Goal: Information Seeking & Learning: Learn about a topic

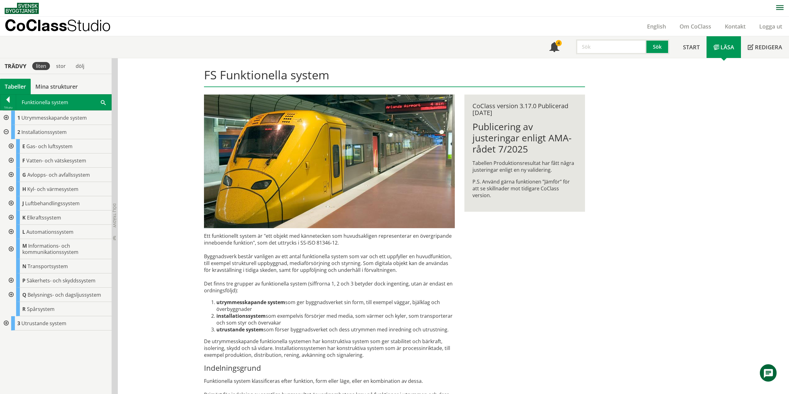
scroll to position [36, 0]
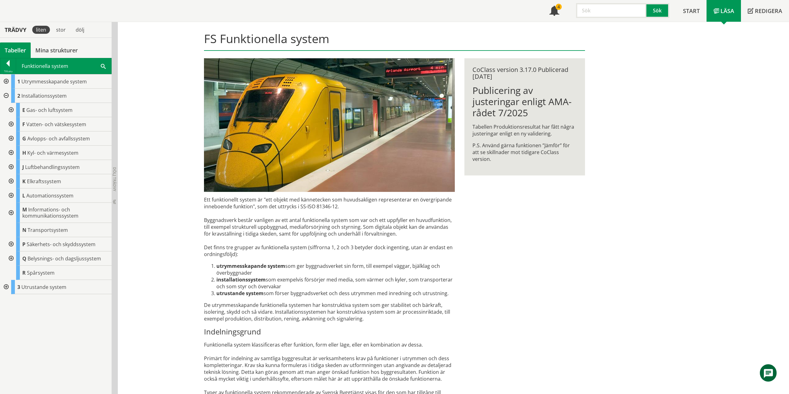
click at [6, 80] on div at bounding box center [5, 81] width 11 height 14
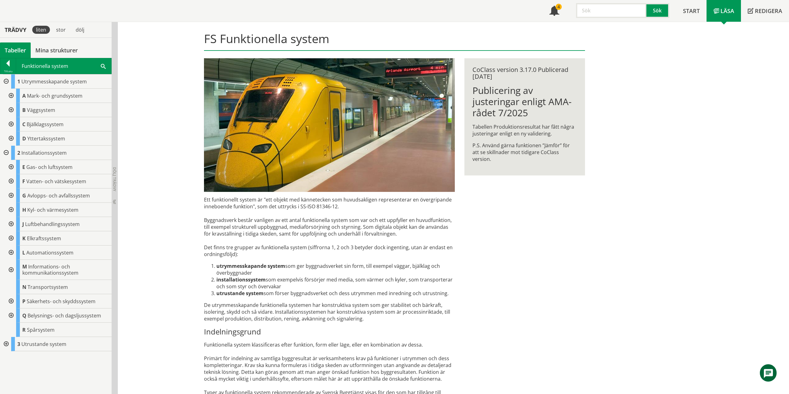
click at [11, 137] on div at bounding box center [10, 138] width 11 height 14
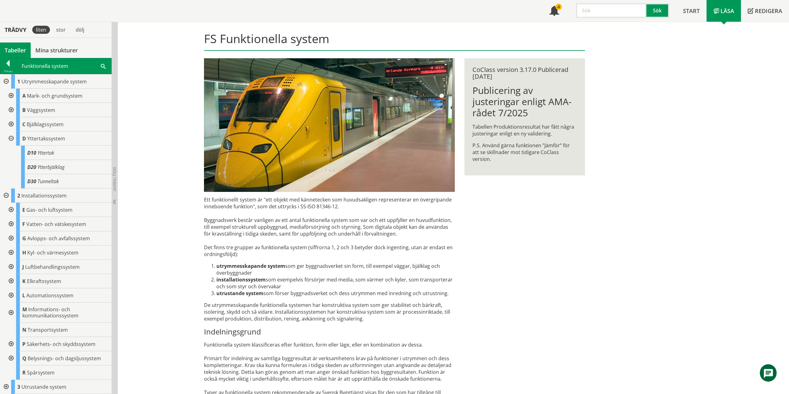
click at [11, 137] on div at bounding box center [10, 138] width 11 height 14
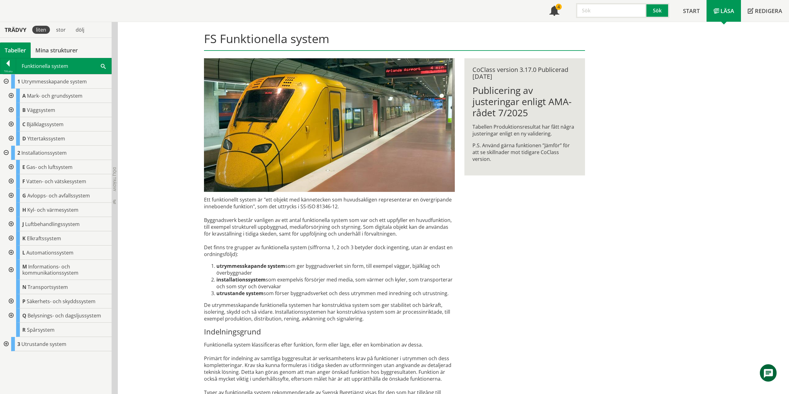
click at [7, 81] on div at bounding box center [5, 81] width 11 height 14
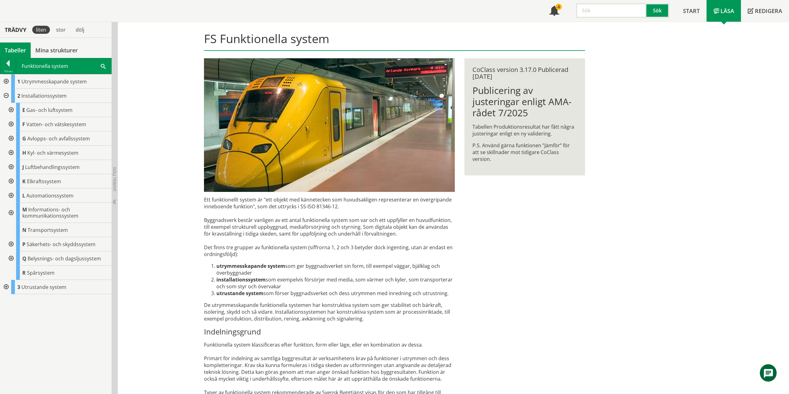
click at [11, 108] on div at bounding box center [10, 110] width 11 height 14
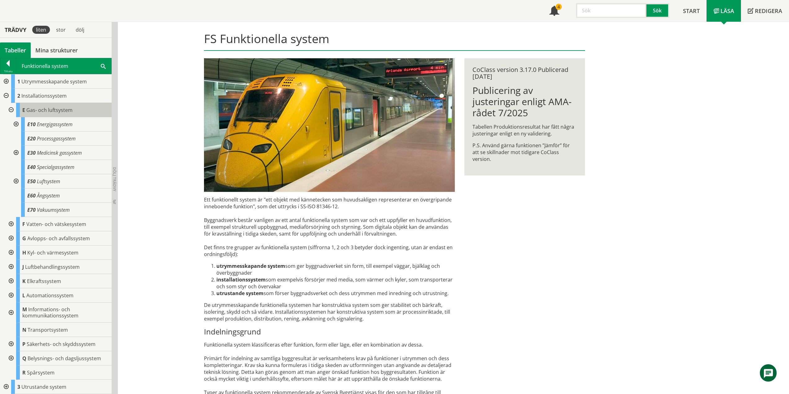
click at [56, 109] on span "Gas- och luftsystem" at bounding box center [49, 110] width 46 height 7
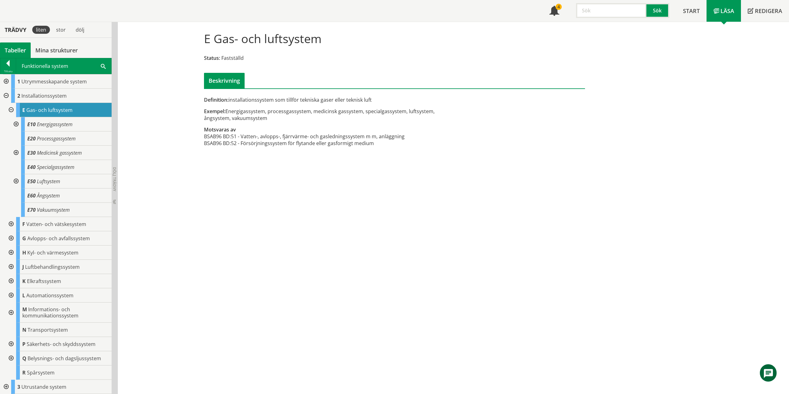
click at [188, 186] on div "E Gas- och luftsystem Status: Fastställd Beskrivning Definition: installationss…" at bounding box center [453, 208] width 671 height 372
click at [17, 123] on div at bounding box center [15, 124] width 11 height 14
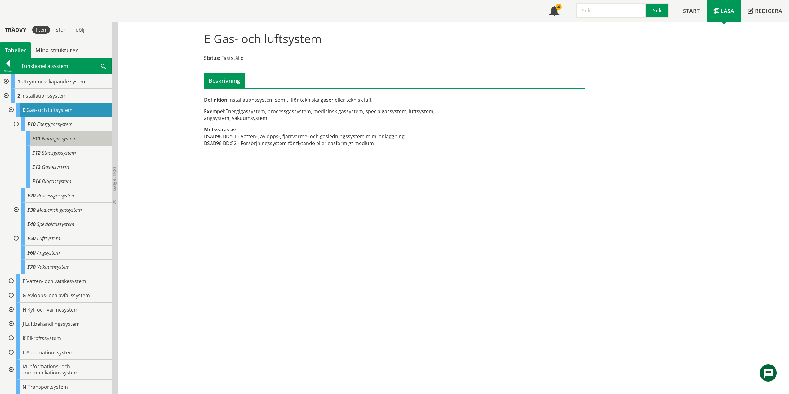
click at [68, 138] on span "Naturgassystem" at bounding box center [59, 138] width 35 height 7
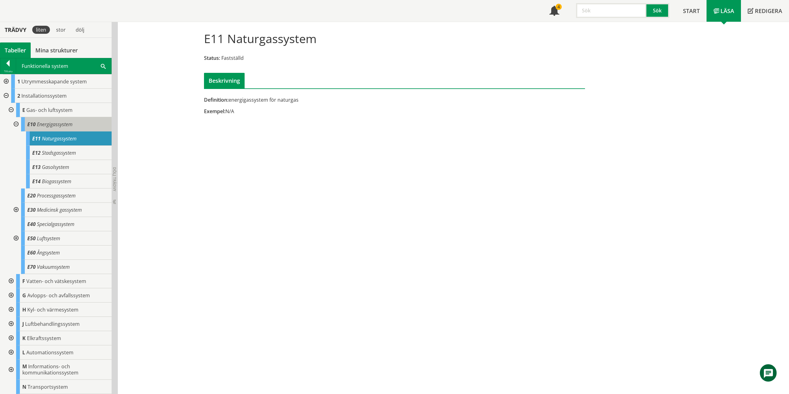
click at [60, 122] on span "Energigassystem" at bounding box center [55, 124] width 36 height 7
click at [75, 139] on span "Naturgassystem" at bounding box center [59, 138] width 35 height 7
click at [59, 152] on span "Stadsgassystem" at bounding box center [59, 152] width 34 height 7
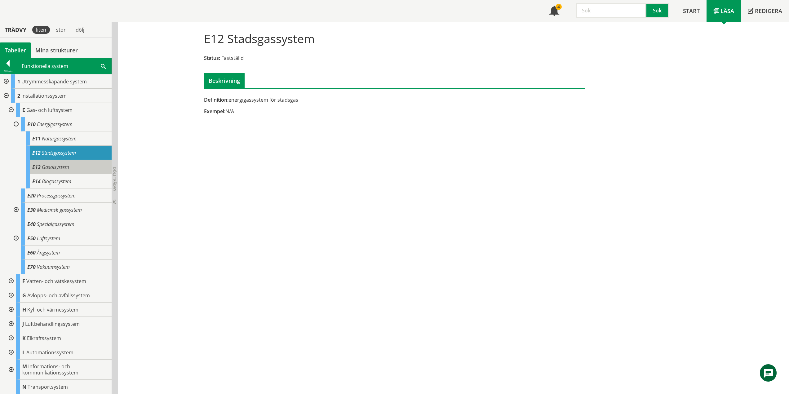
click at [57, 166] on span "Gasolsystem" at bounding box center [55, 167] width 27 height 7
click at [64, 166] on span "Gasolsystem" at bounding box center [55, 167] width 27 height 7
click at [262, 119] on div "Definition: energigassystem för gasol Exempel: N/A" at bounding box center [329, 107] width 260 height 23
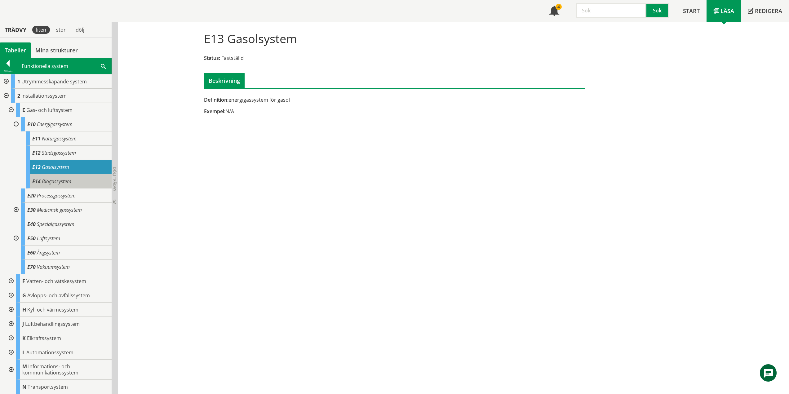
click at [63, 181] on span "Biogassystem" at bounding box center [56, 181] width 29 height 7
click at [17, 122] on div at bounding box center [15, 124] width 11 height 14
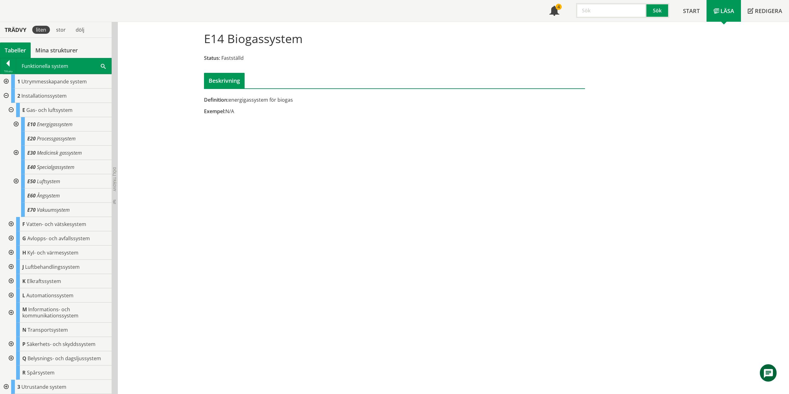
click at [15, 152] on div at bounding box center [15, 153] width 11 height 14
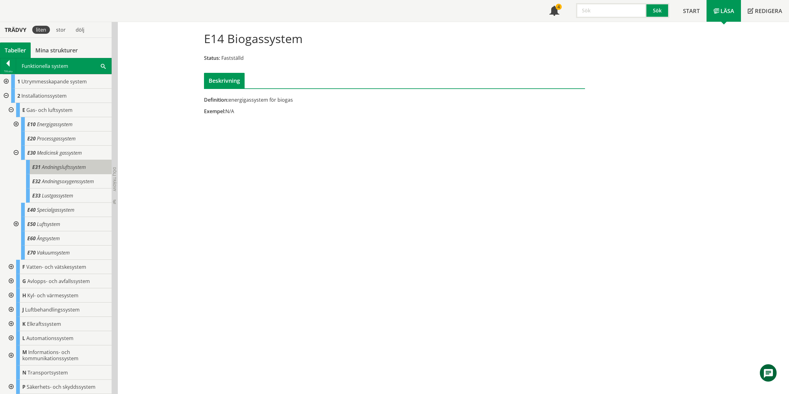
click at [68, 167] on span "Andningsluftssystem" at bounding box center [64, 167] width 44 height 7
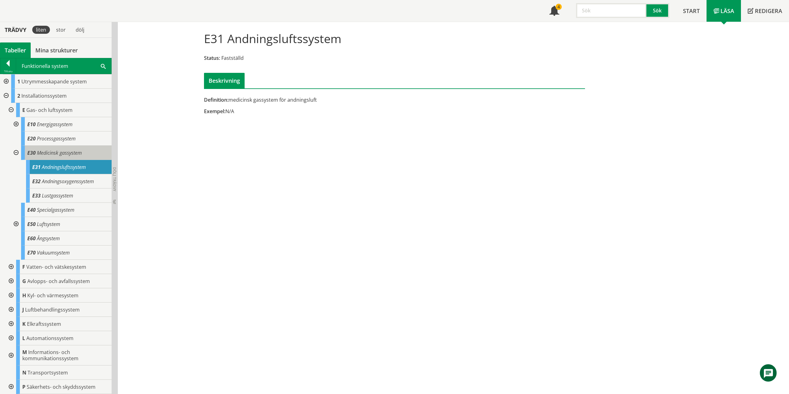
click at [71, 155] on span "Medicinsk gassystem" at bounding box center [59, 152] width 45 height 7
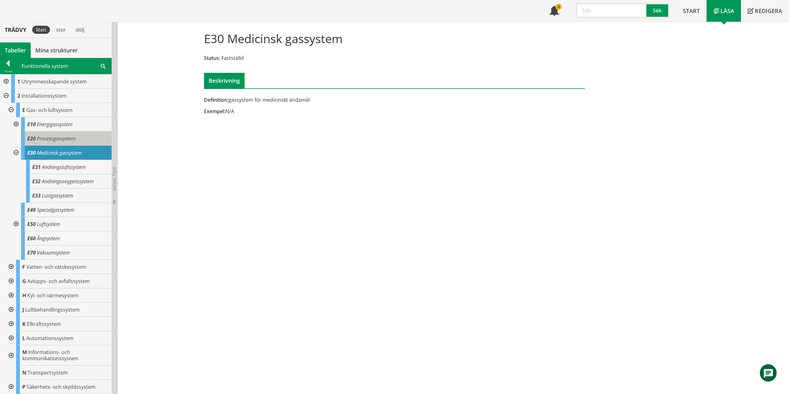
click at [60, 136] on span "Processgassystem" at bounding box center [56, 138] width 39 height 7
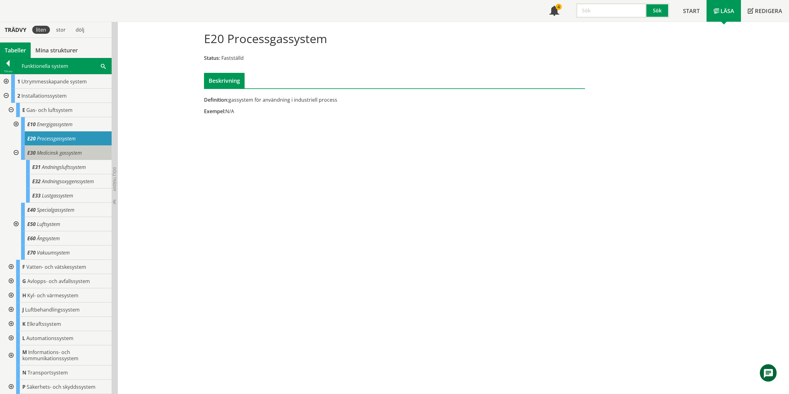
click at [61, 154] on span "Medicinsk gassystem" at bounding box center [59, 152] width 45 height 7
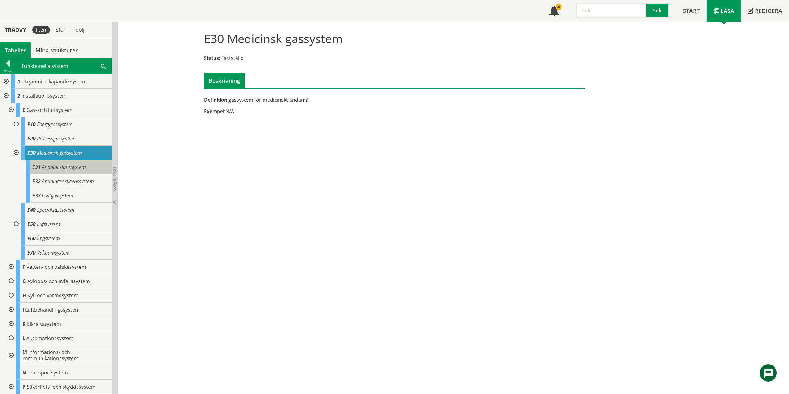
click at [53, 168] on span "Andningsluftssystem" at bounding box center [64, 167] width 44 height 7
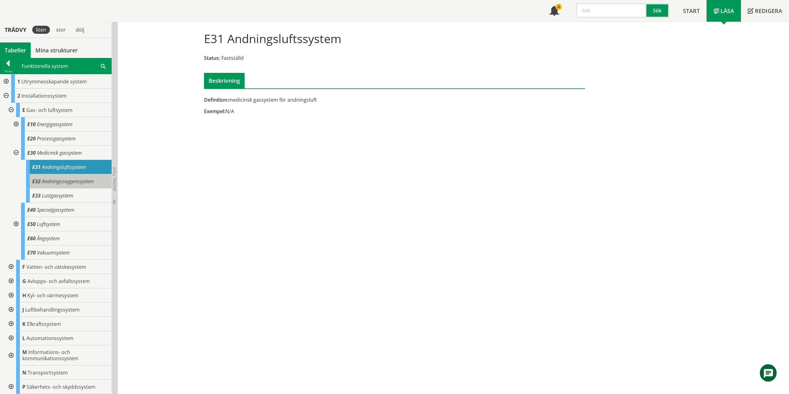
drag, startPoint x: 71, startPoint y: 179, endPoint x: 93, endPoint y: 177, distance: 21.8
click at [71, 179] on span "Andningsoxygenssystem" at bounding box center [68, 181] width 52 height 7
click at [66, 166] on span "Andningsluftssystem" at bounding box center [64, 167] width 44 height 7
click at [66, 182] on span "Andningsoxygenssystem" at bounding box center [68, 181] width 52 height 7
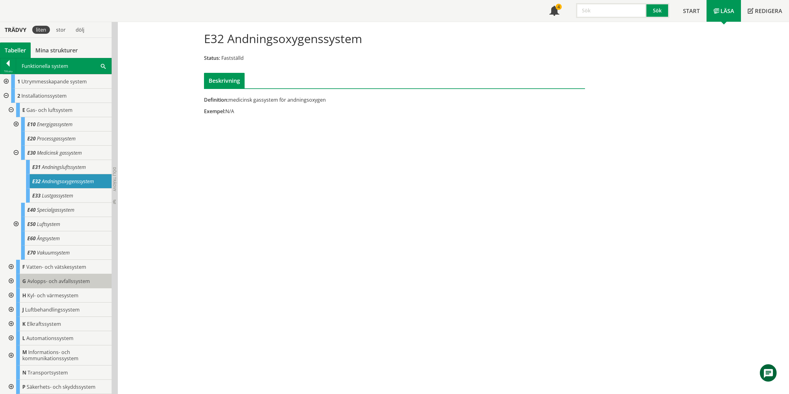
scroll to position [43, 0]
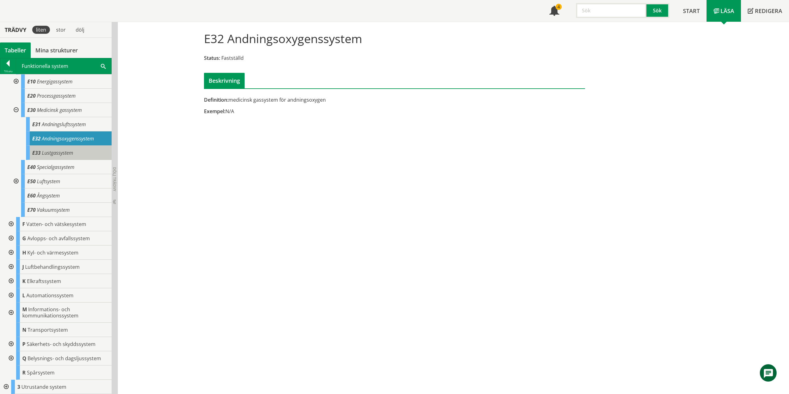
click at [73, 152] on span "Lustgassystem" at bounding box center [57, 152] width 31 height 7
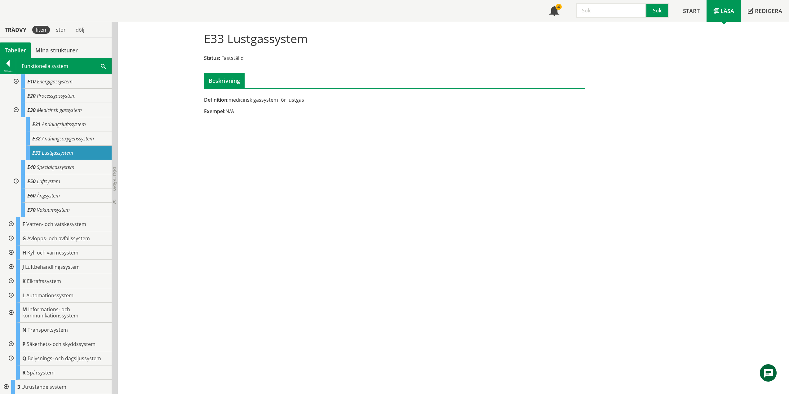
click at [16, 110] on div at bounding box center [15, 110] width 11 height 14
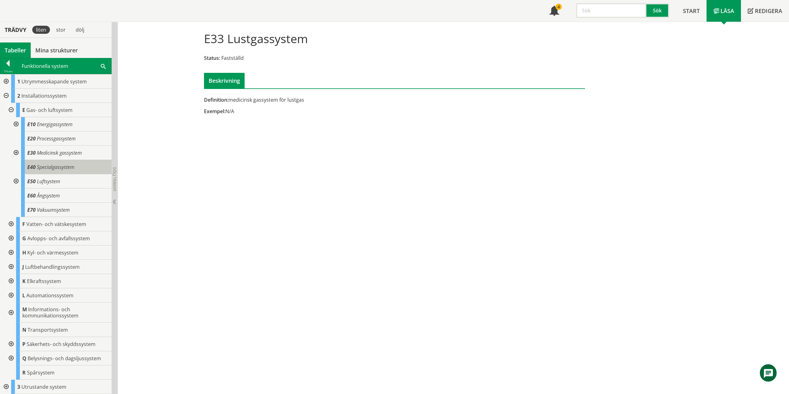
click at [65, 168] on span "Specialgassystem" at bounding box center [56, 167] width 38 height 7
click at [63, 161] on div "E40 Specialgassystem" at bounding box center [66, 167] width 91 height 14
click at [226, 140] on div "E40 Specialgassystem Status: Fastställd Beskrivning Definition: gassystem för s…" at bounding box center [453, 208] width 671 height 372
click at [51, 184] on span "Luftsystem" at bounding box center [48, 181] width 23 height 7
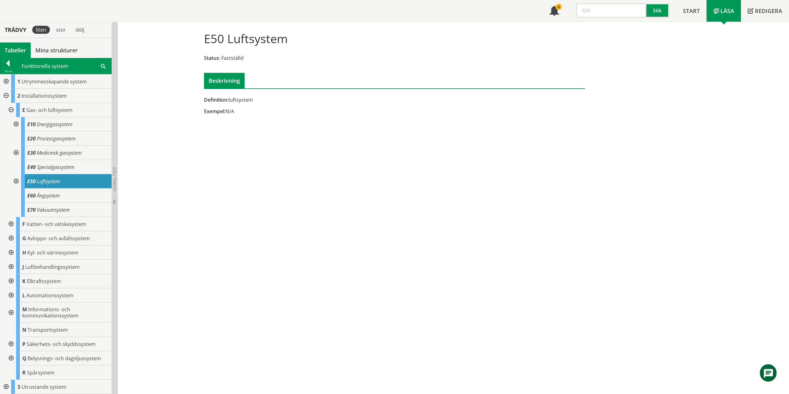
click at [16, 181] on div at bounding box center [15, 181] width 11 height 14
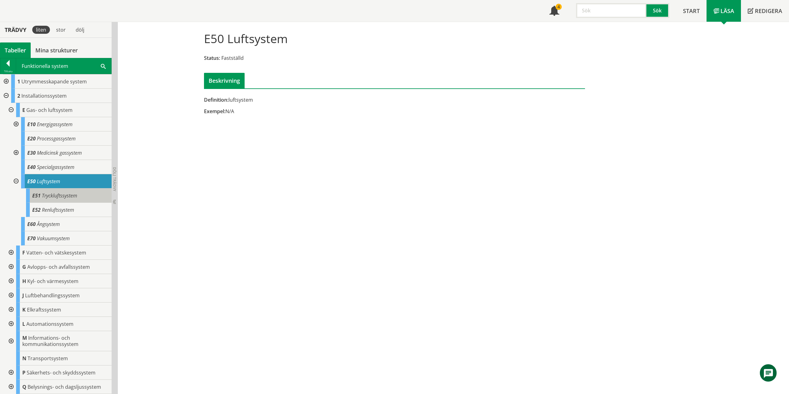
click at [68, 199] on span "Tryckluftssystem" at bounding box center [59, 195] width 35 height 7
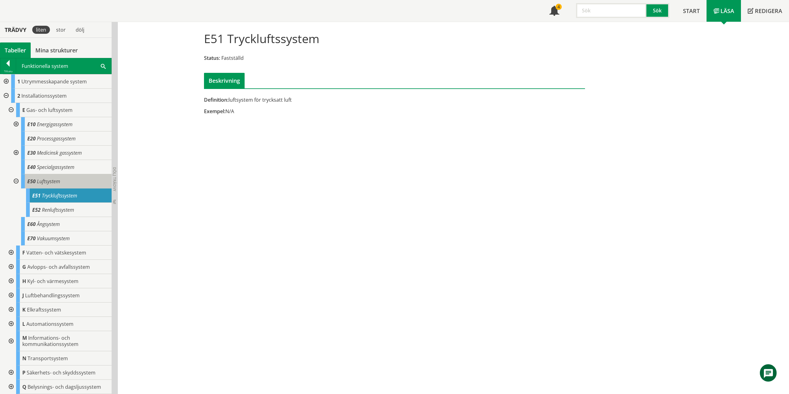
click at [56, 184] on span "Luftsystem" at bounding box center [48, 181] width 23 height 7
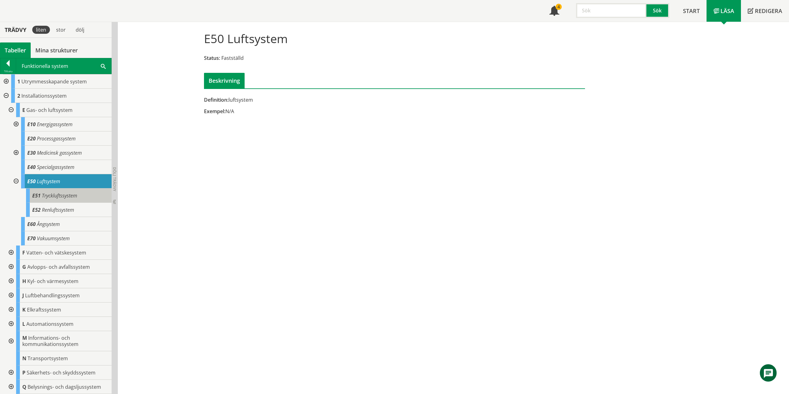
click at [47, 192] on span "Tryckluftssystem" at bounding box center [59, 195] width 35 height 7
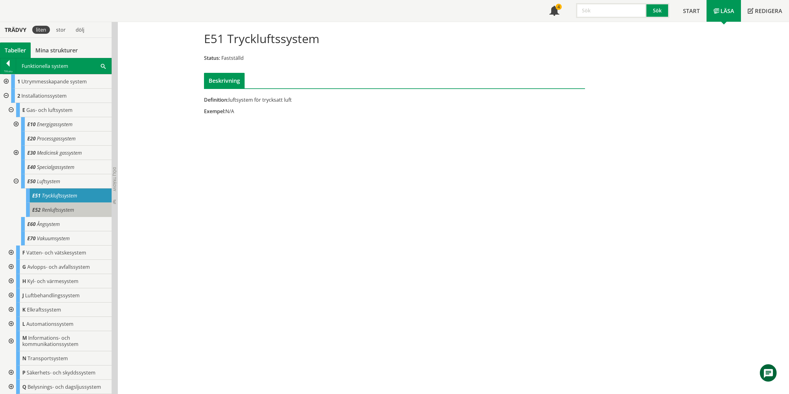
click at [63, 213] on div "E52 Renluftssystem" at bounding box center [69, 210] width 86 height 14
click at [15, 182] on div at bounding box center [15, 181] width 11 height 14
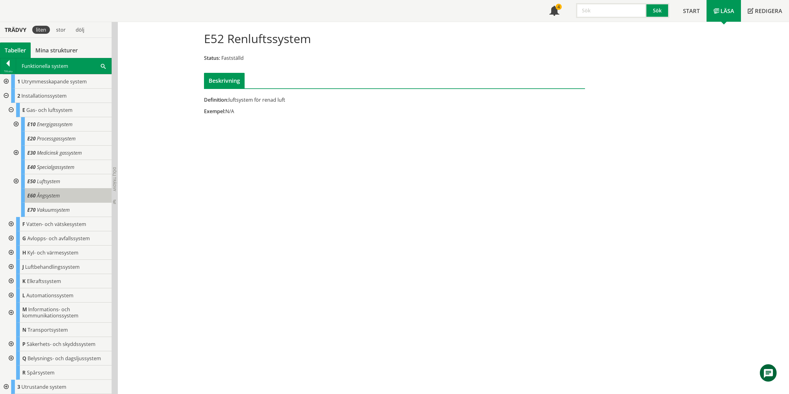
click at [50, 198] on span "Ångsystem" at bounding box center [48, 195] width 23 height 7
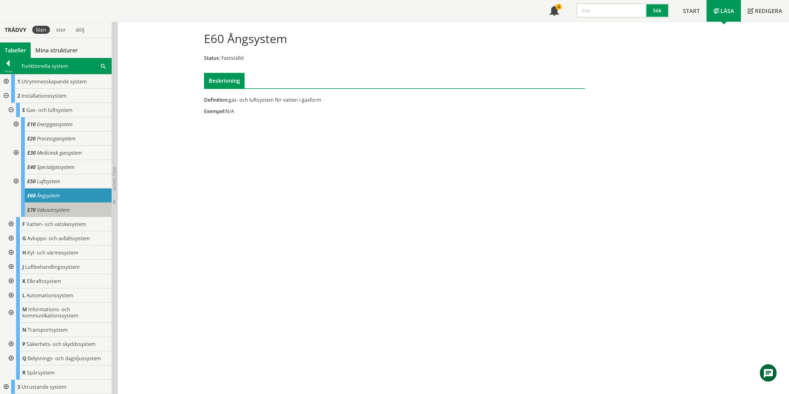
click at [74, 211] on div "E70 Vakuumsystem" at bounding box center [66, 210] width 91 height 14
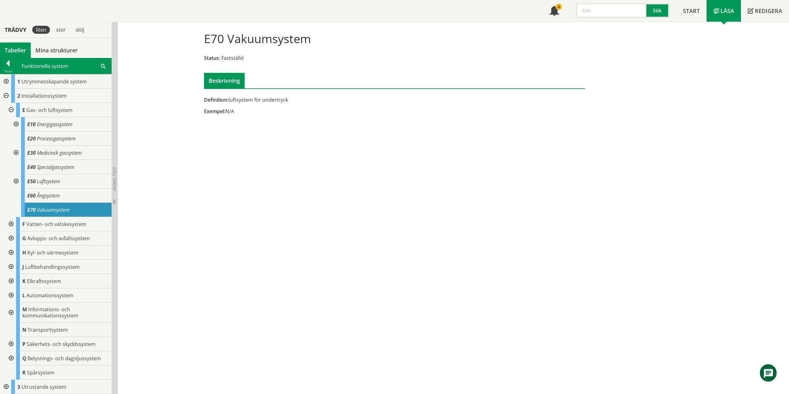
click at [11, 110] on div at bounding box center [10, 110] width 11 height 14
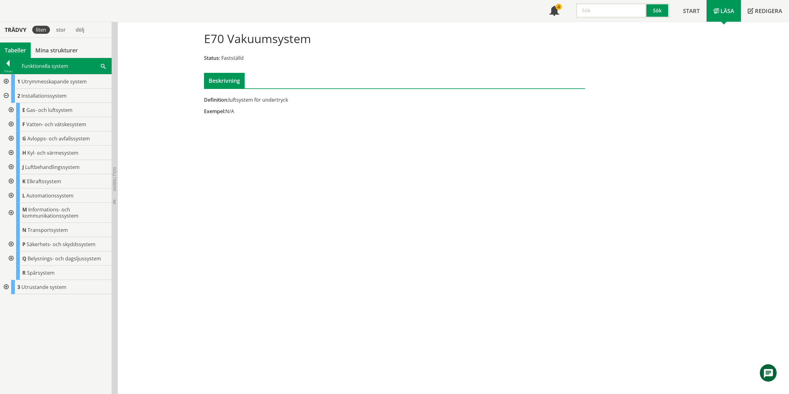
click at [6, 95] on div at bounding box center [5, 96] width 11 height 14
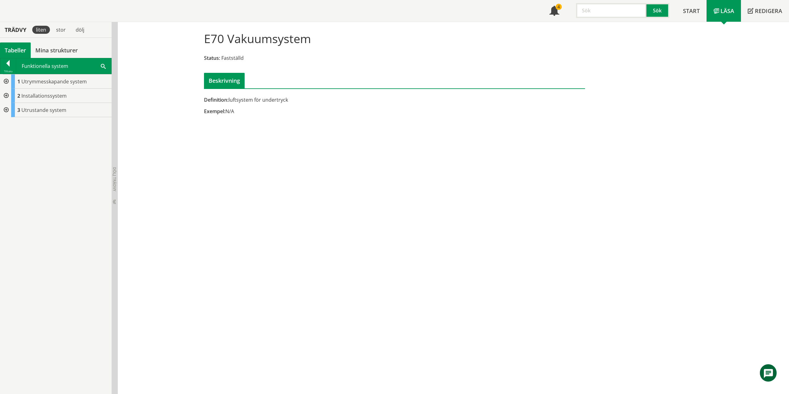
click at [5, 95] on div at bounding box center [5, 96] width 11 height 14
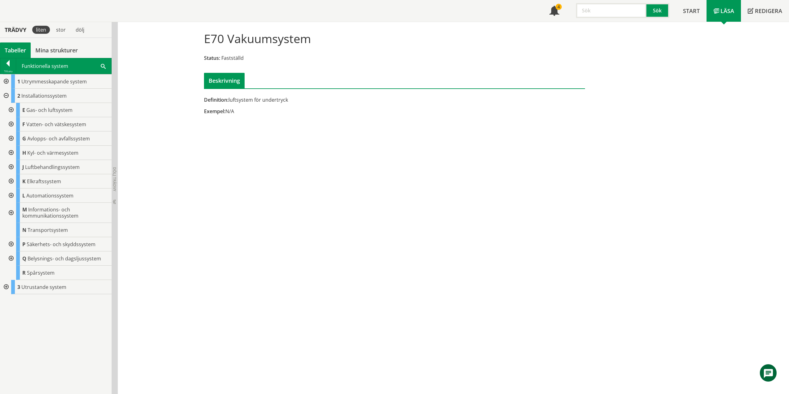
click at [8, 108] on div at bounding box center [10, 110] width 11 height 14
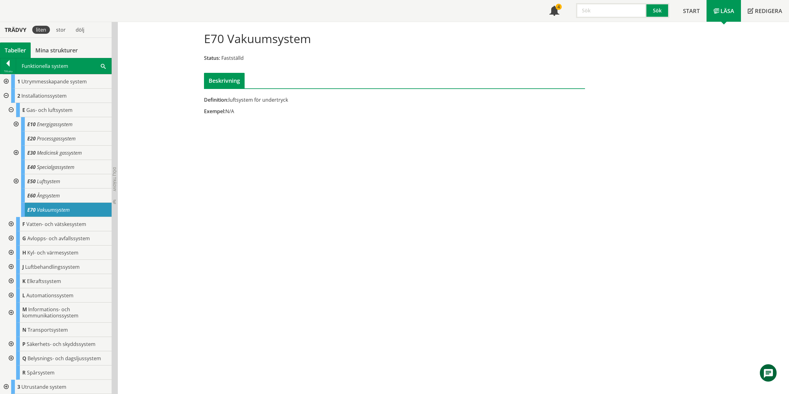
click at [13, 109] on div at bounding box center [10, 110] width 11 height 14
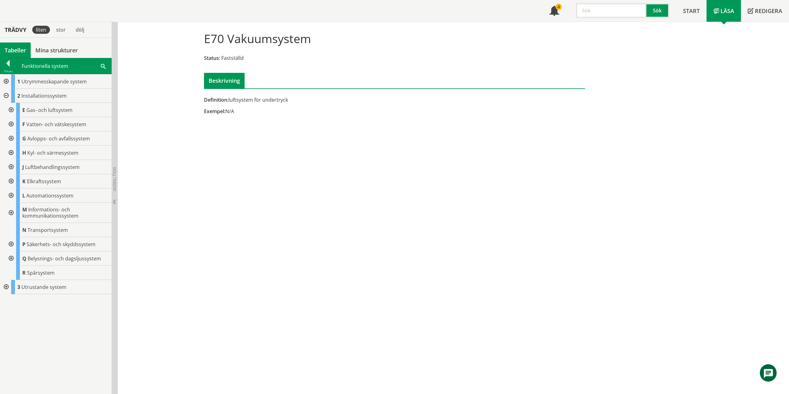
click at [11, 125] on div at bounding box center [10, 124] width 11 height 14
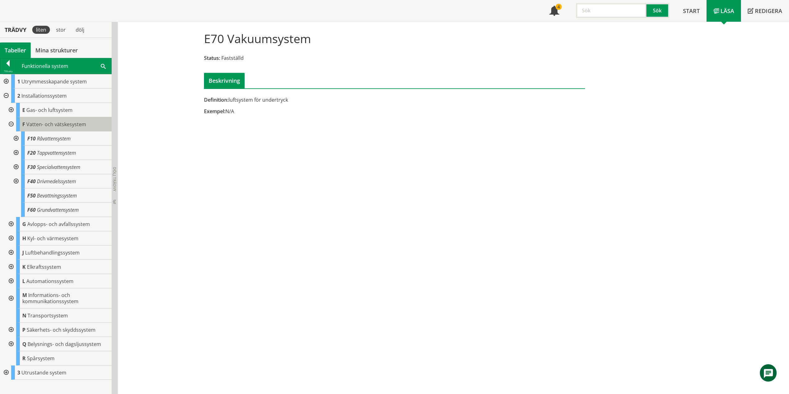
click at [79, 127] on span "Vatten- och vätskesystem" at bounding box center [56, 124] width 60 height 7
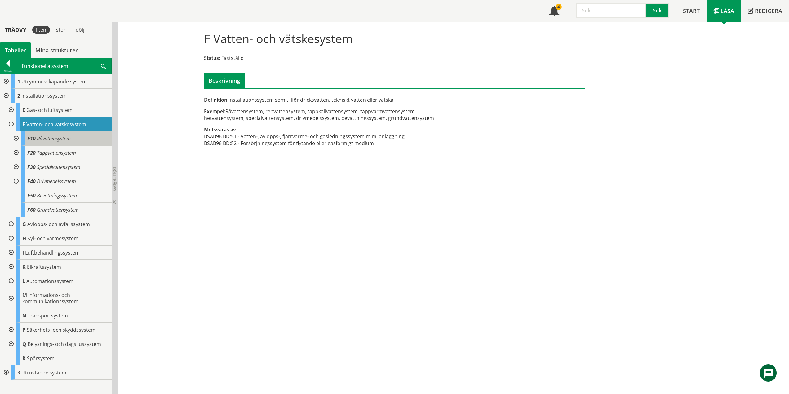
click at [71, 143] on div "F10 Råvattensystem" at bounding box center [66, 138] width 91 height 14
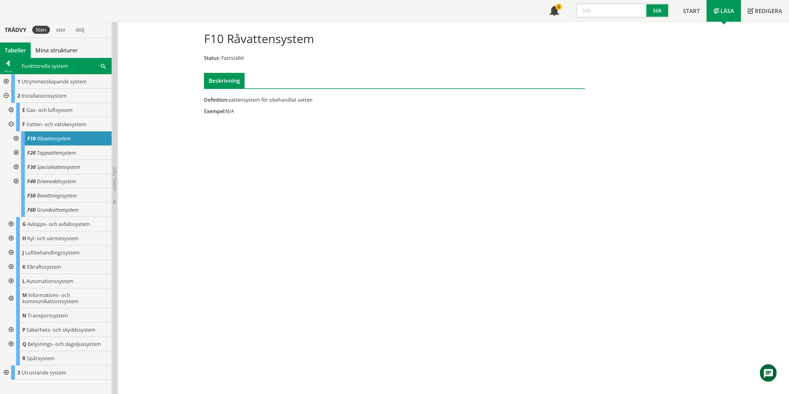
drag, startPoint x: 232, startPoint y: 188, endPoint x: 173, endPoint y: 175, distance: 60.4
click at [232, 188] on div "F10 Råvattensystem Status: Fastställd Beskrivning Definition: vattensystem för …" at bounding box center [453, 208] width 671 height 372
click at [68, 154] on span "Tappvattensystem" at bounding box center [56, 152] width 39 height 7
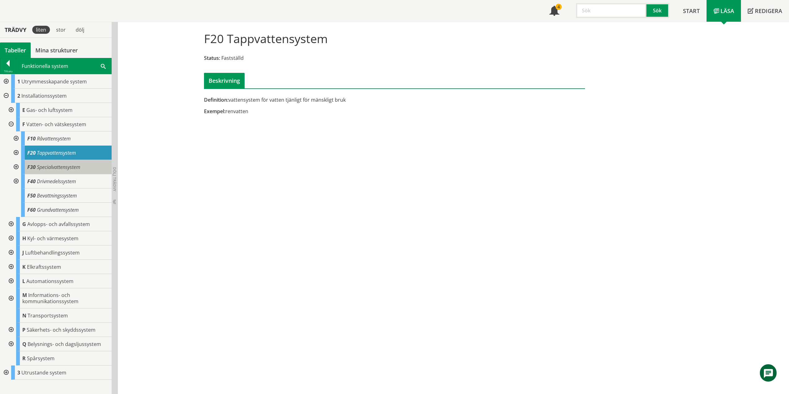
click at [72, 166] on span "Specialvattensystem" at bounding box center [58, 167] width 43 height 7
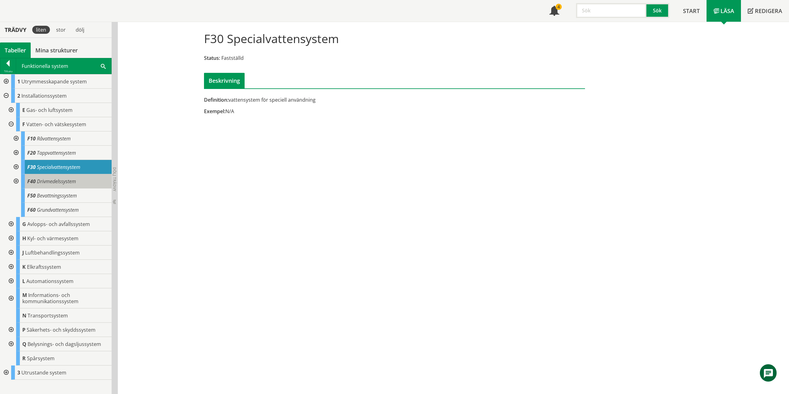
click at [66, 186] on div "F40 Drivmedelssystem" at bounding box center [66, 181] width 91 height 14
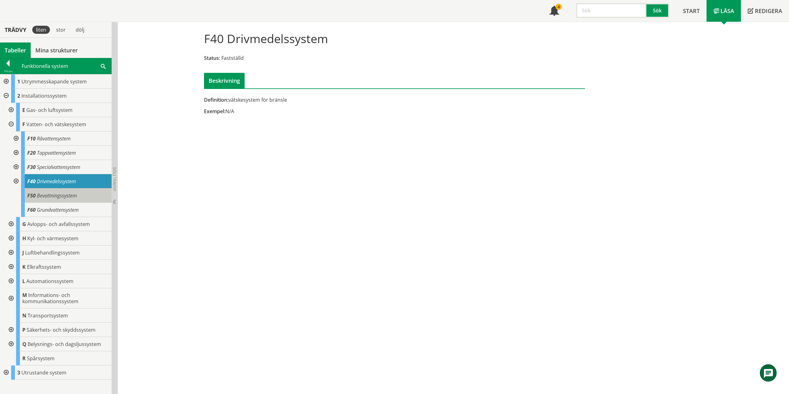
click at [68, 197] on span "Bevattningssystem" at bounding box center [57, 195] width 40 height 7
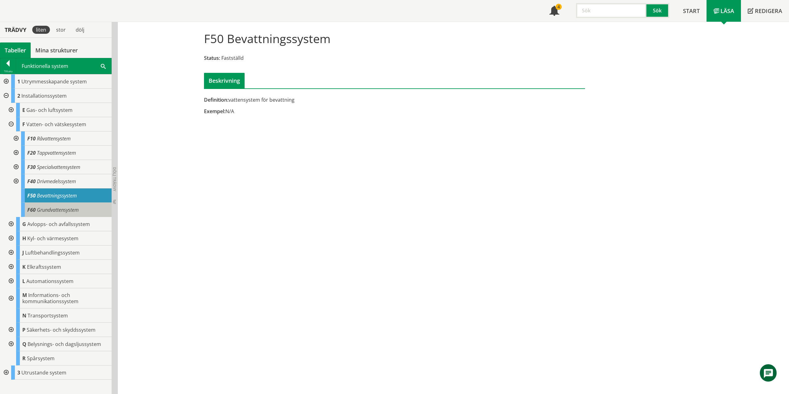
click at [68, 210] on span "Grundvattensystem" at bounding box center [58, 209] width 42 height 7
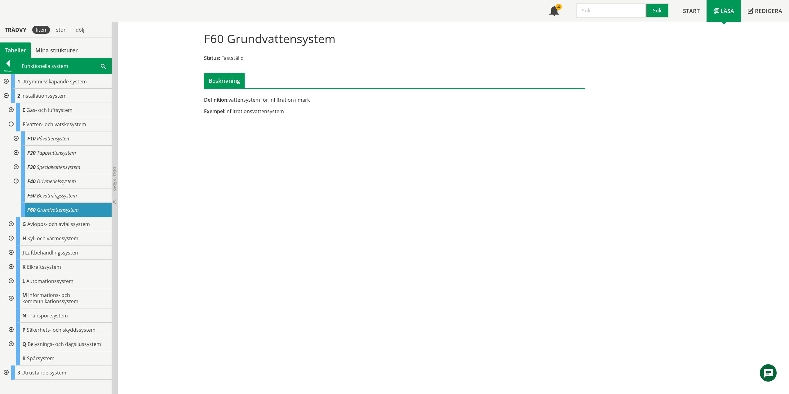
drag, startPoint x: 17, startPoint y: 137, endPoint x: 14, endPoint y: 143, distance: 6.1
click at [17, 137] on div at bounding box center [15, 138] width 11 height 14
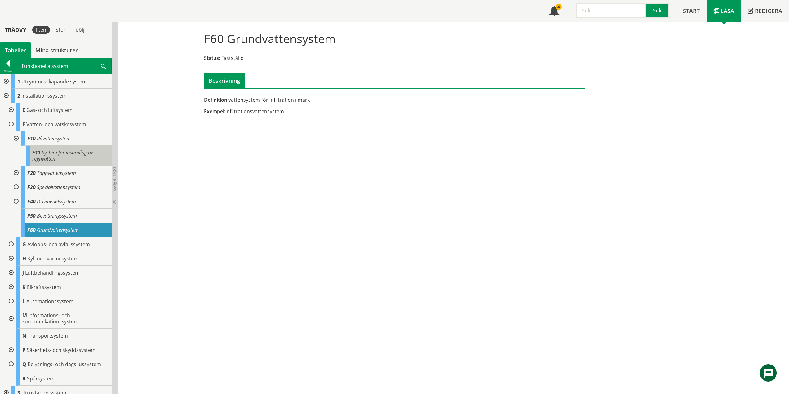
click at [85, 155] on span "System för insamling av regnvatten" at bounding box center [62, 155] width 61 height 13
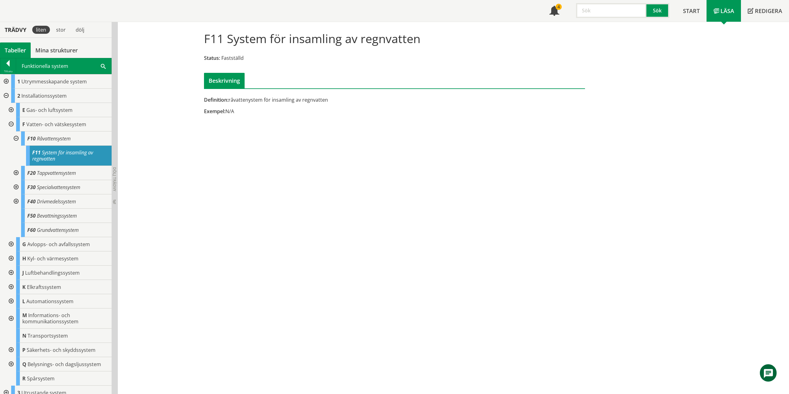
click at [15, 138] on div at bounding box center [15, 138] width 11 height 14
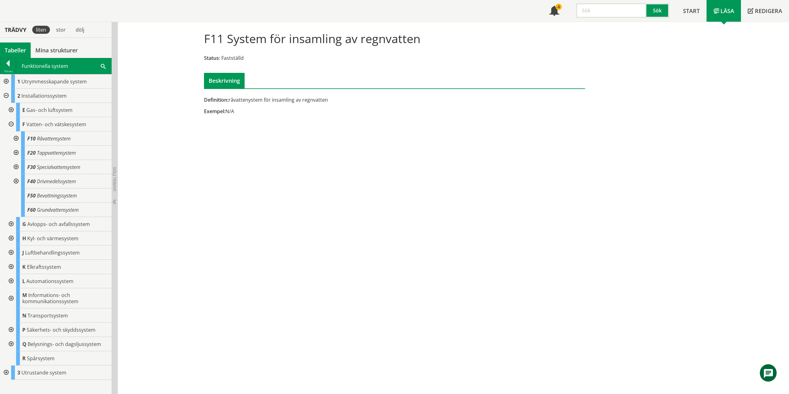
click at [17, 150] on div at bounding box center [15, 153] width 11 height 14
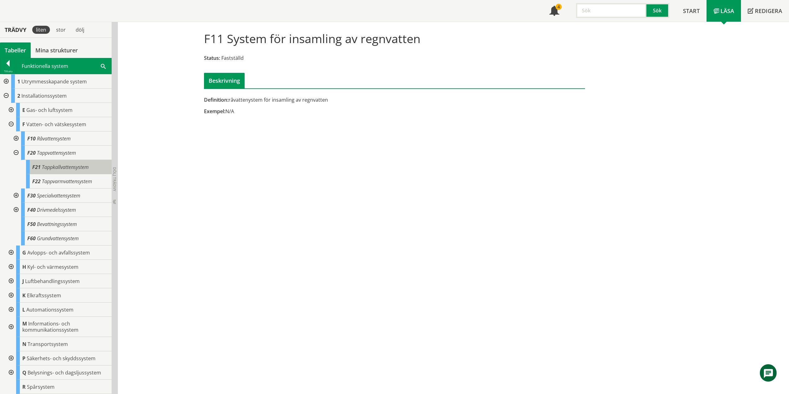
click at [58, 165] on span "Tappkallvattensystem" at bounding box center [65, 167] width 47 height 7
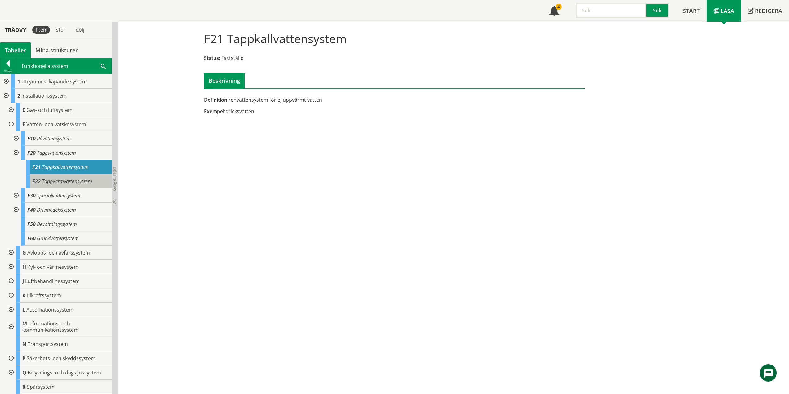
click at [80, 184] on span "Tappvarmvattensystem" at bounding box center [67, 181] width 50 height 7
click at [16, 151] on div at bounding box center [15, 153] width 11 height 14
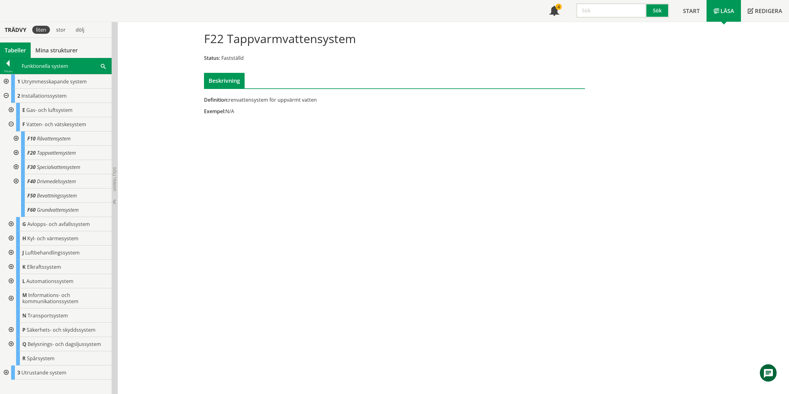
click at [15, 166] on div at bounding box center [15, 167] width 11 height 14
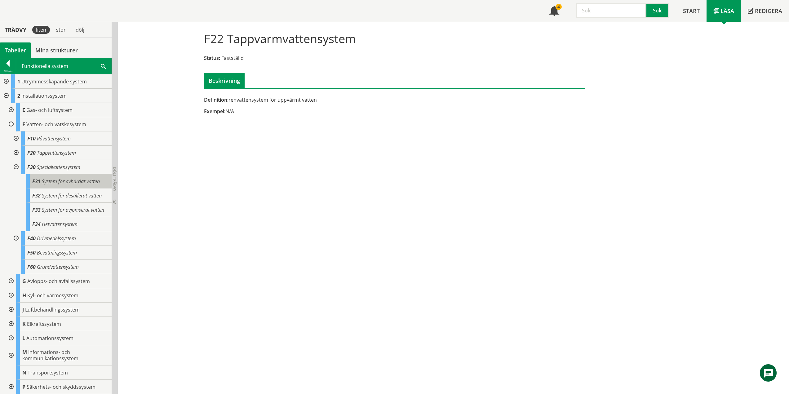
click at [74, 180] on span "System för avhärdat vatten" at bounding box center [71, 181] width 58 height 7
click at [64, 197] on span "System för destillerat vatten" at bounding box center [72, 195] width 60 height 7
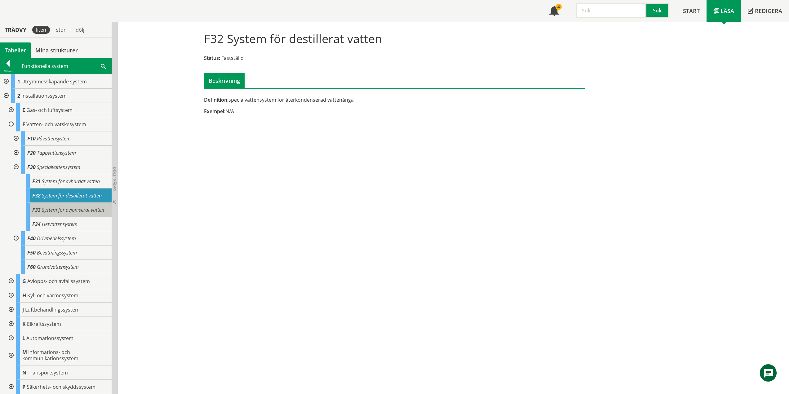
click at [82, 213] on div "F33 System för avjoniserat vatten" at bounding box center [69, 210] width 86 height 14
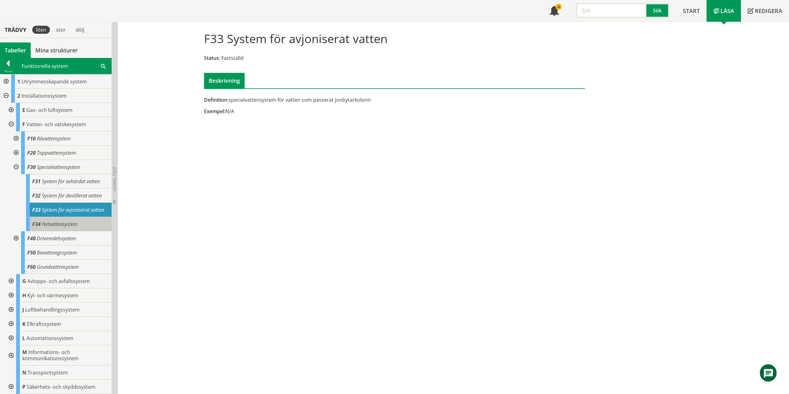
click at [80, 231] on div "F34 Hetvattensystem" at bounding box center [69, 224] width 86 height 14
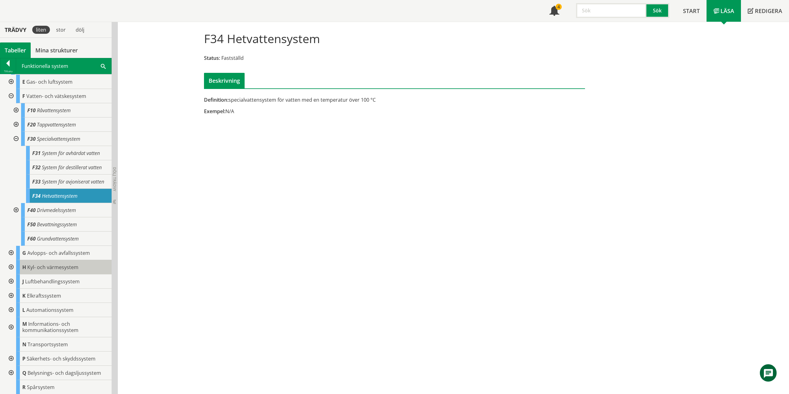
scroll to position [49, 0]
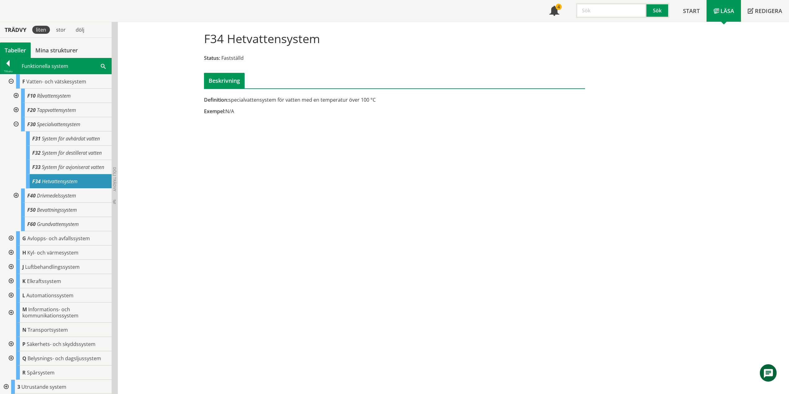
click at [17, 117] on div at bounding box center [15, 124] width 11 height 14
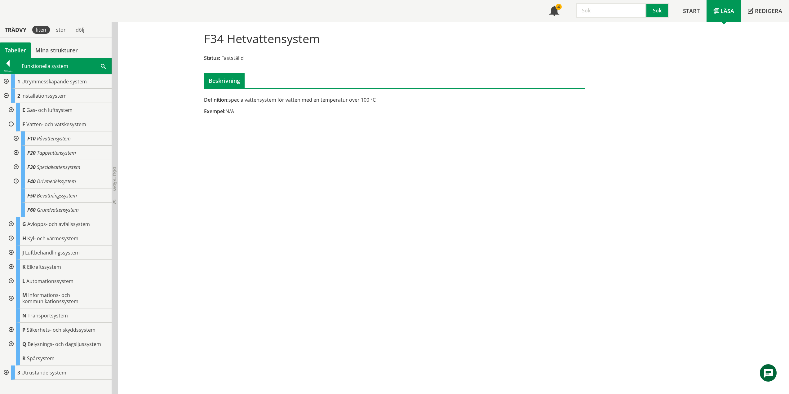
scroll to position [0, 0]
click at [18, 166] on div at bounding box center [15, 167] width 11 height 14
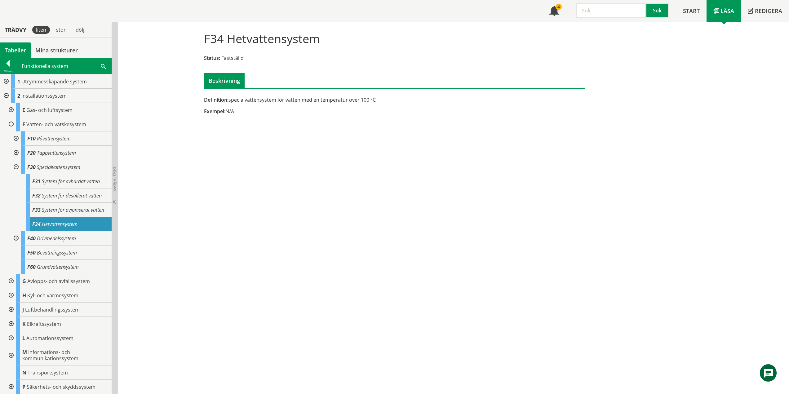
click at [18, 166] on div at bounding box center [15, 167] width 11 height 14
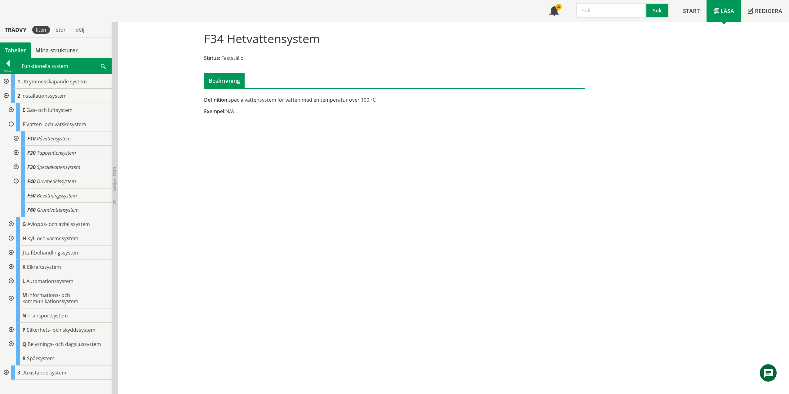
click at [14, 181] on div at bounding box center [15, 181] width 11 height 14
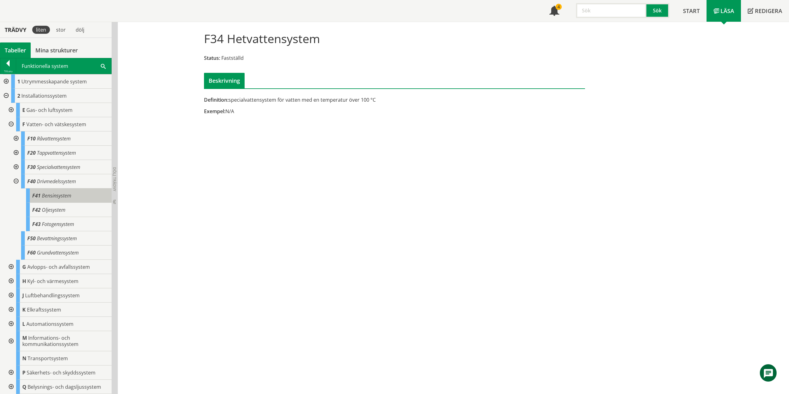
click at [57, 196] on span "Bensinsystem" at bounding box center [56, 195] width 29 height 7
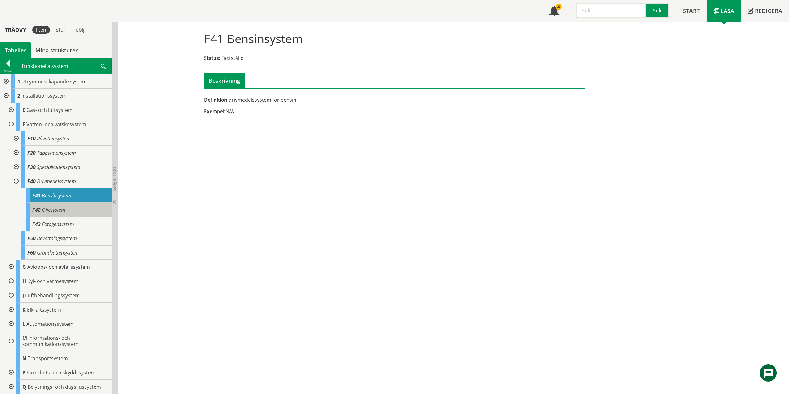
click at [57, 208] on span "Oljesystem" at bounding box center [54, 209] width 24 height 7
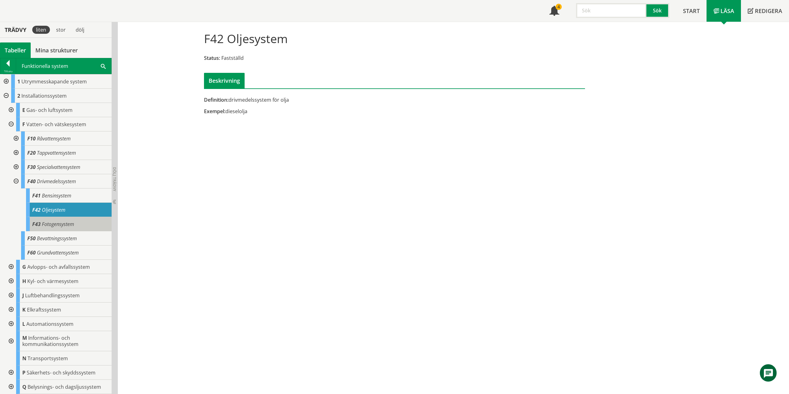
click at [68, 227] on span "Fotogensystem" at bounding box center [58, 224] width 32 height 7
click at [14, 181] on div at bounding box center [15, 181] width 11 height 14
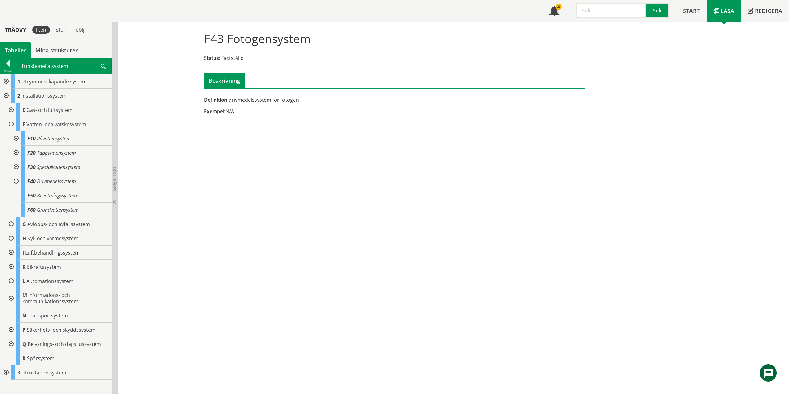
click at [12, 123] on div at bounding box center [10, 124] width 11 height 14
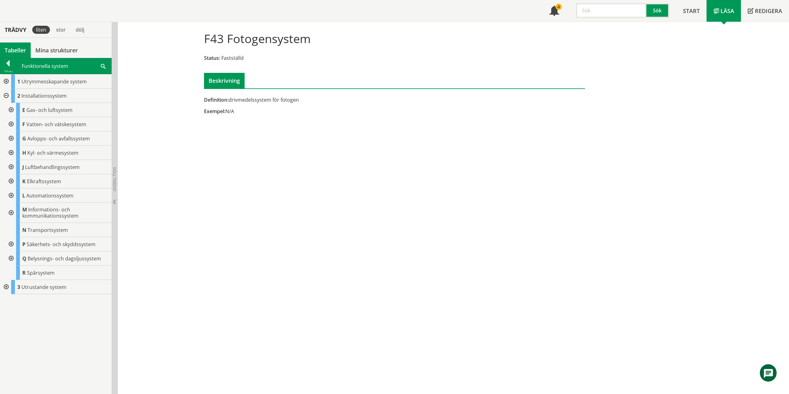
click at [11, 136] on div at bounding box center [10, 138] width 11 height 14
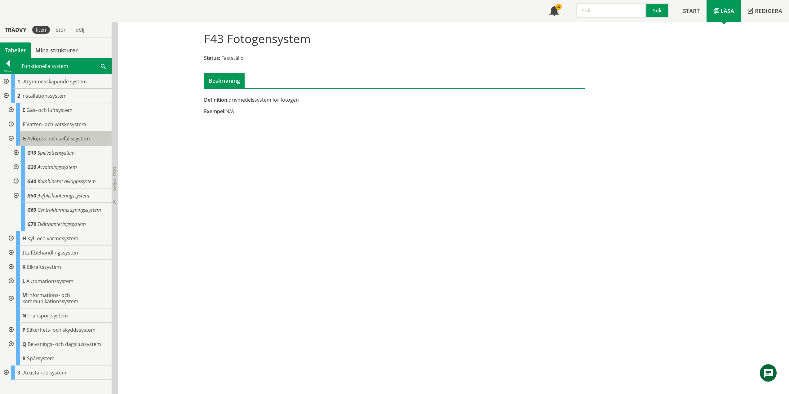
click at [85, 138] on span "Avlopps- och avfallssystem" at bounding box center [58, 138] width 63 height 7
